Goal: Transaction & Acquisition: Purchase product/service

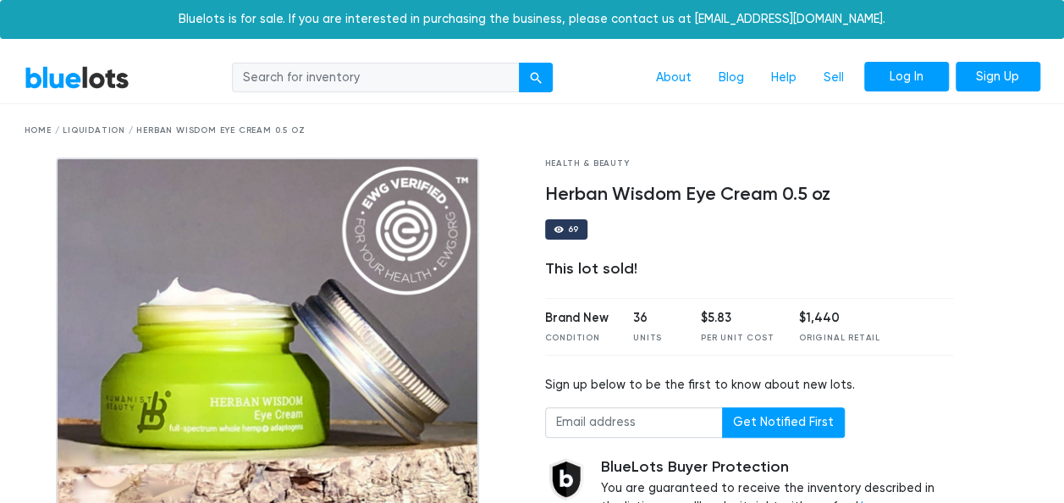
click at [925, 85] on link "Log In" at bounding box center [906, 77] width 85 height 30
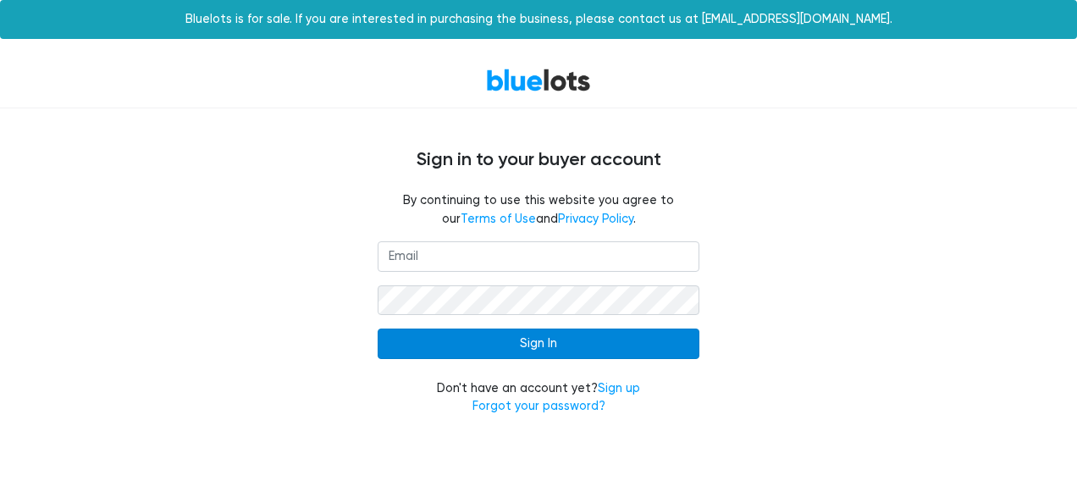
type input "[EMAIL_ADDRESS][DOMAIN_NAME]"
click at [613, 344] on input "Sign In" at bounding box center [539, 343] width 322 height 30
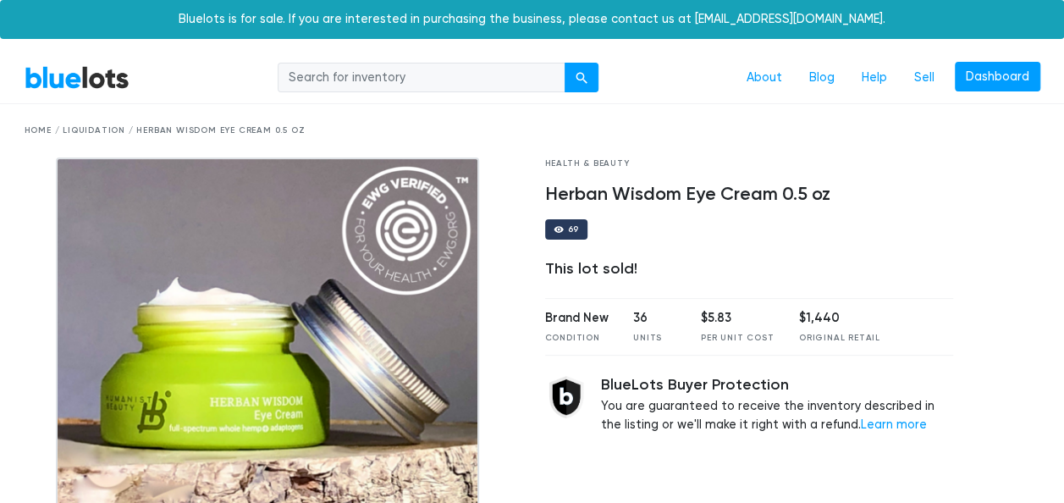
click at [33, 128] on div "Home / Liquidation / Herban Wisdom Eye Cream 0.5 oz" at bounding box center [533, 130] width 1016 height 13
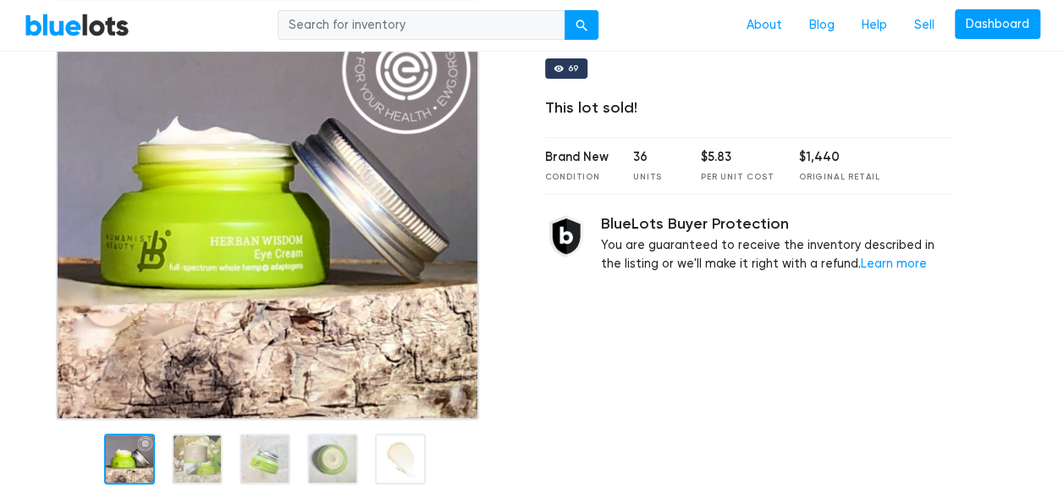
scroll to position [14, 0]
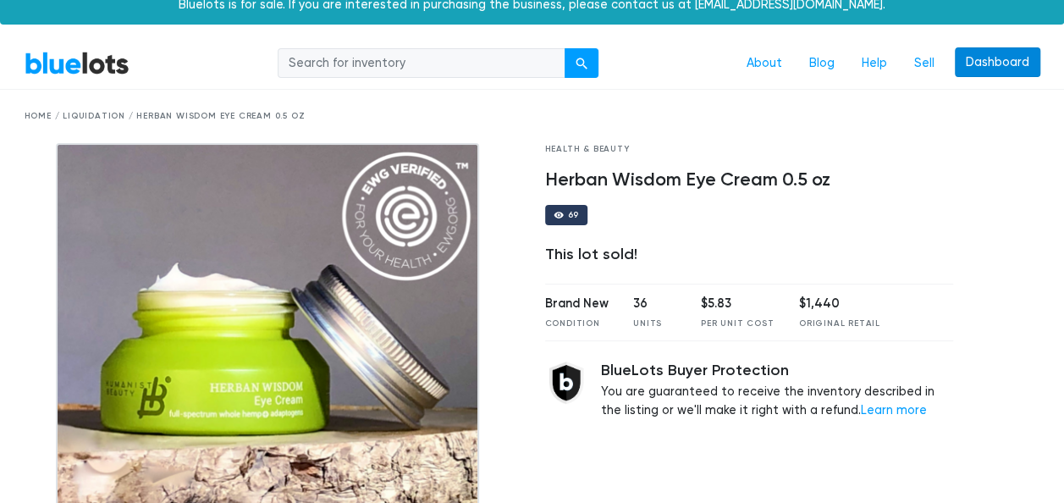
click at [985, 64] on link "Dashboard" at bounding box center [998, 62] width 86 height 30
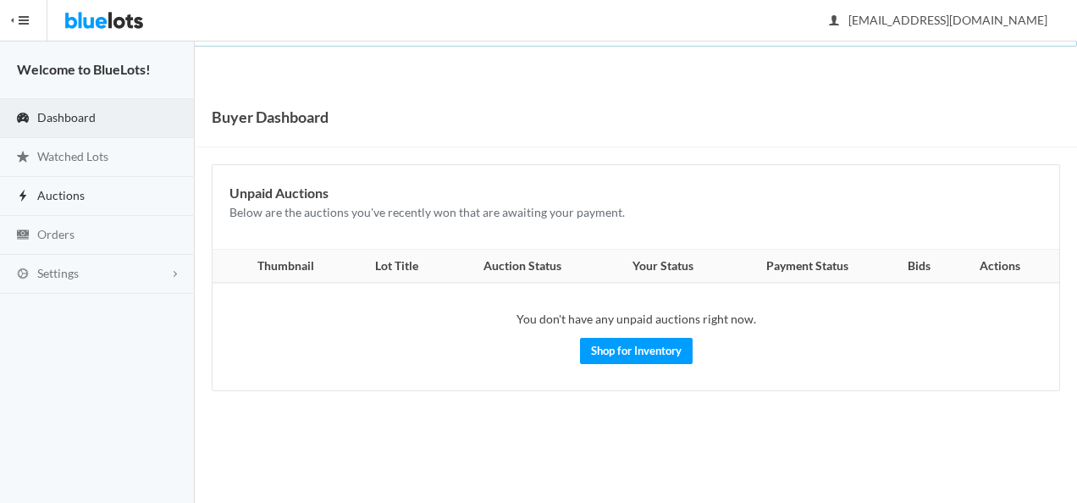
click at [44, 193] on span "Auctions" at bounding box center [60, 195] width 47 height 14
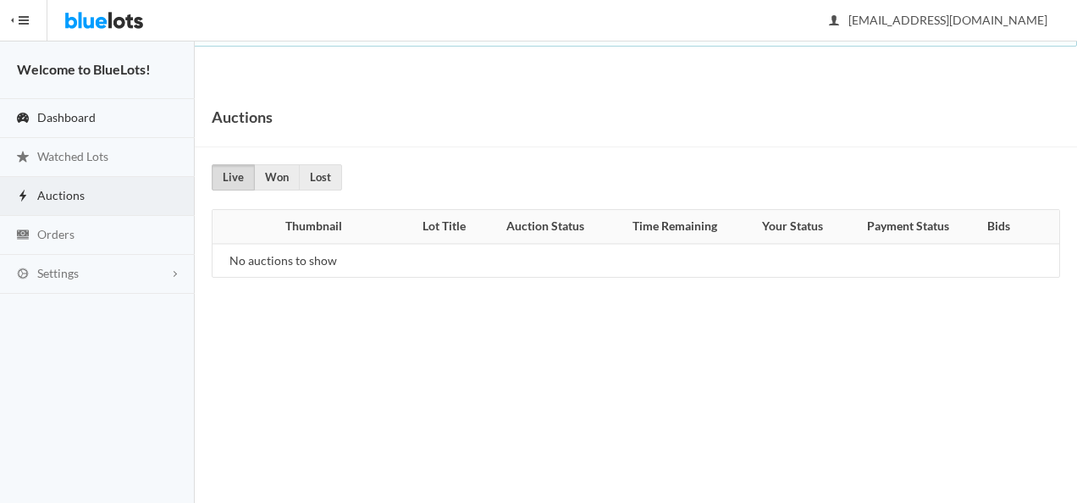
click at [80, 117] on span "Dashboard" at bounding box center [66, 117] width 58 height 14
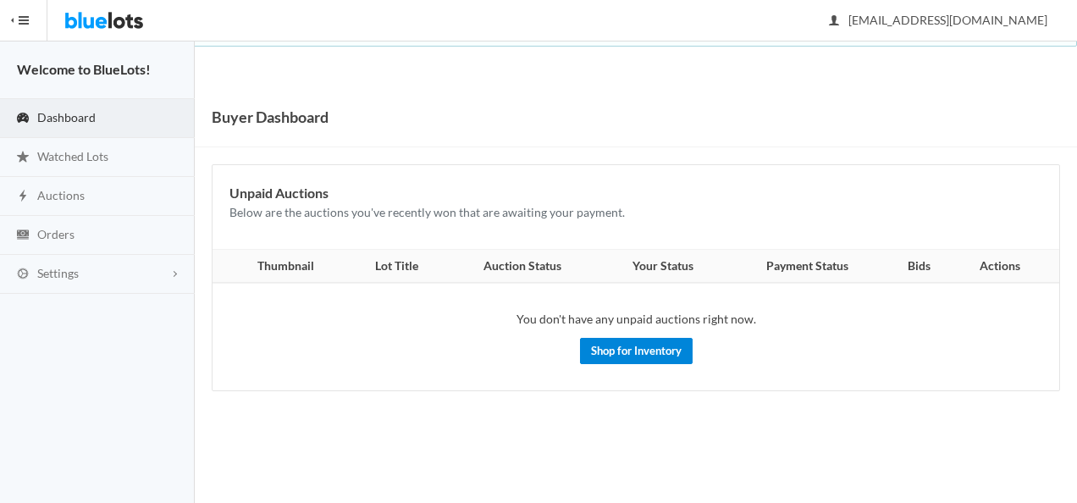
click at [605, 347] on link "Shop for Inventory" at bounding box center [636, 351] width 113 height 26
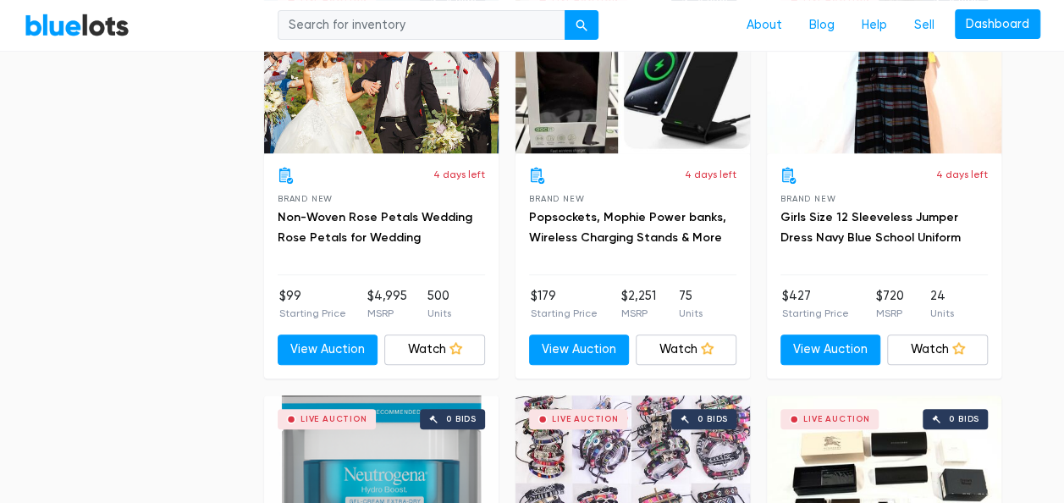
scroll to position [3555, 0]
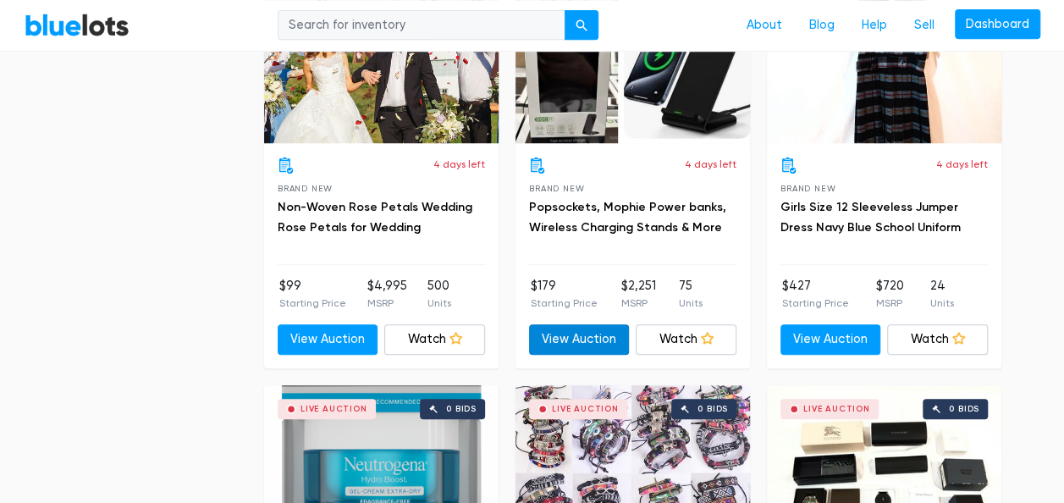
click at [569, 334] on link "View Auction" at bounding box center [579, 339] width 101 height 30
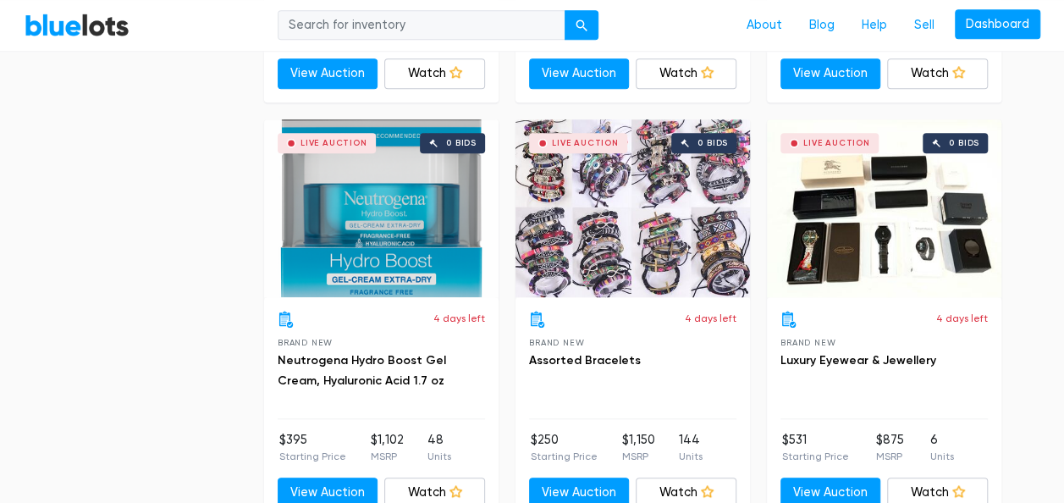
scroll to position [3840, 0]
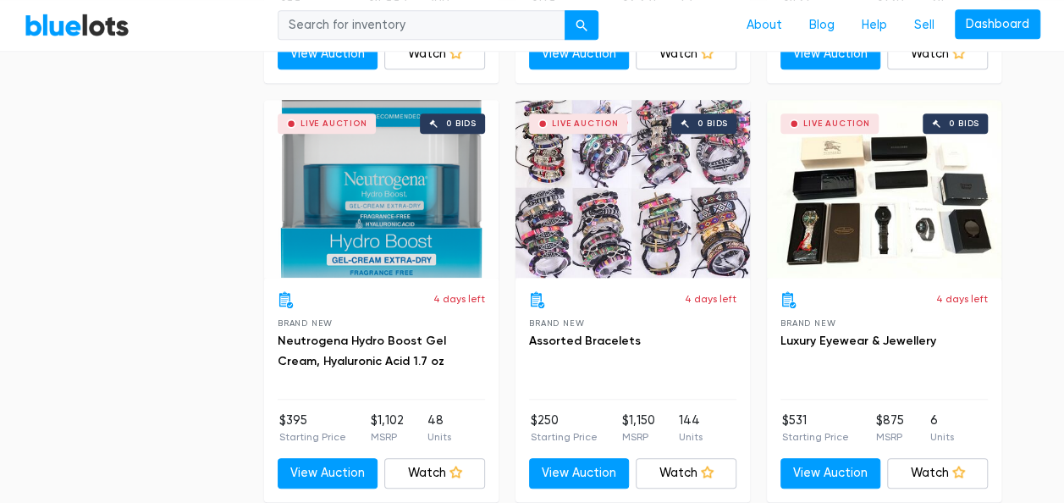
click at [886, 202] on div "Live Auction 0 bids" at bounding box center [884, 189] width 235 height 178
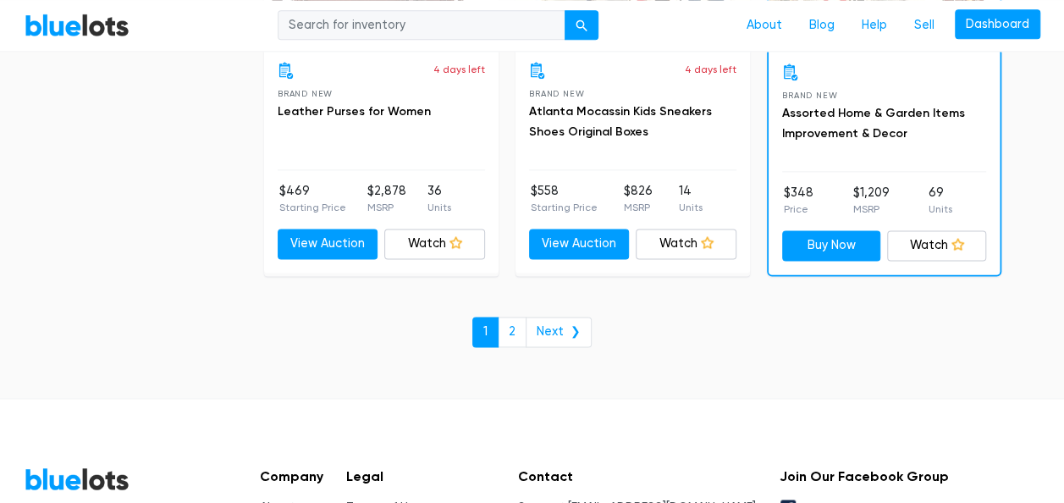
scroll to position [7406, 0]
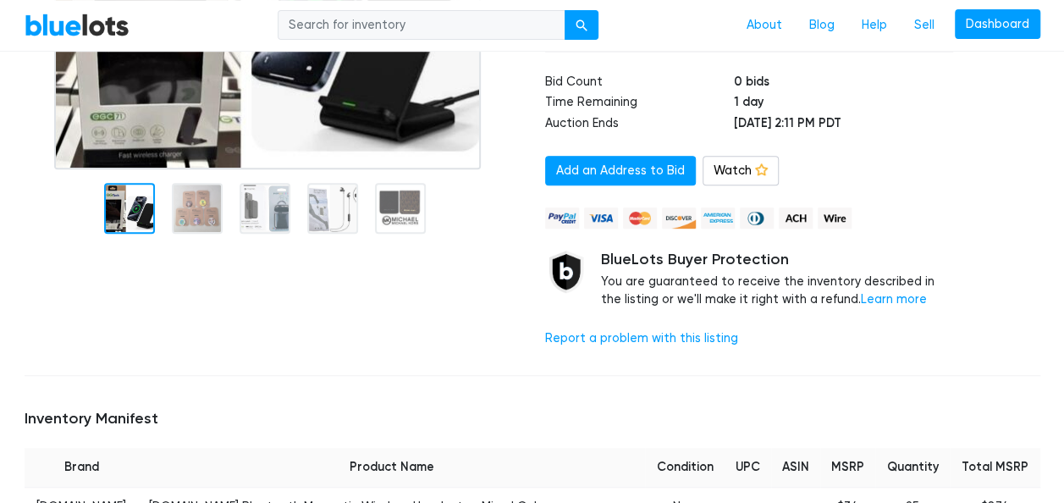
scroll to position [305, 0]
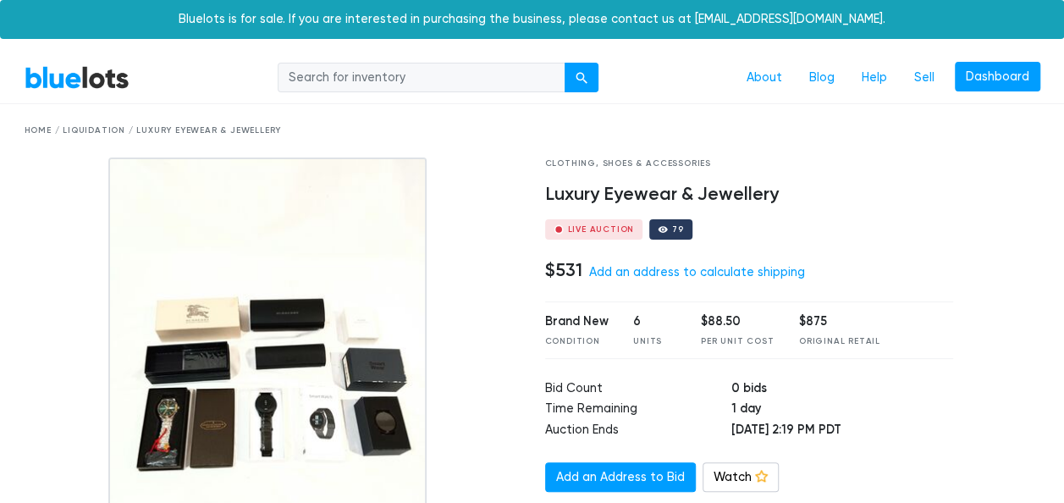
click at [288, 323] on img at bounding box center [267, 368] width 318 height 423
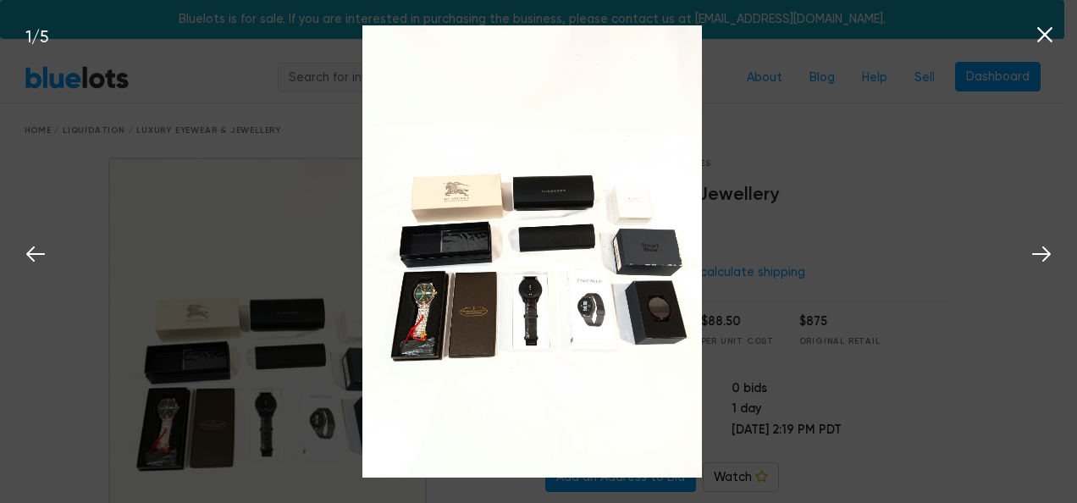
click at [676, 212] on img at bounding box center [532, 251] width 340 height 453
click at [811, 99] on div "1 / 5" at bounding box center [538, 251] width 1077 height 503
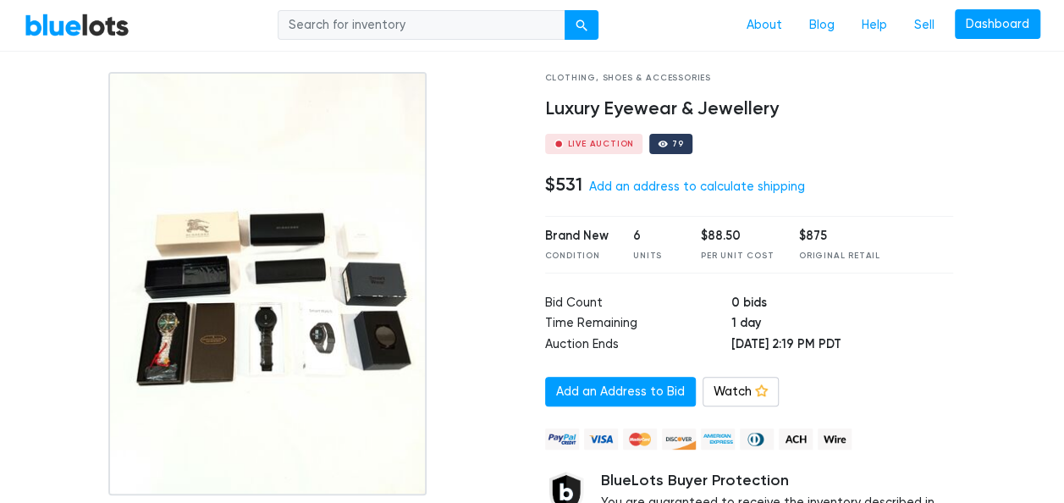
scroll to position [78, 0]
